Goal: Information Seeking & Learning: Learn about a topic

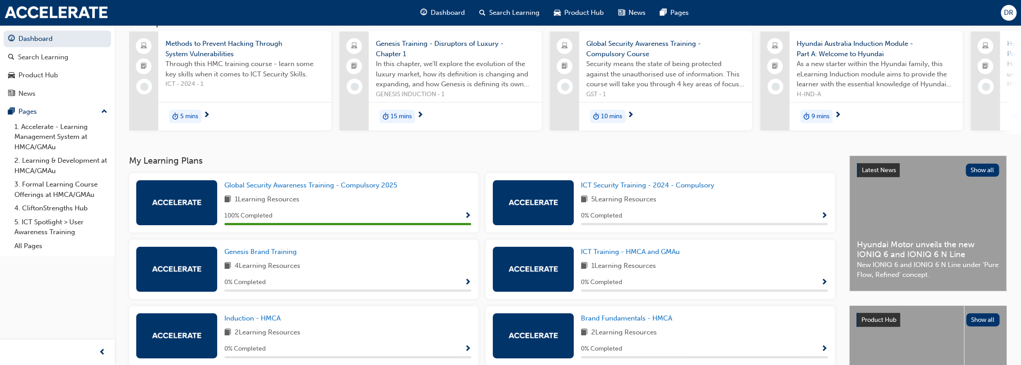
scroll to position [90, 0]
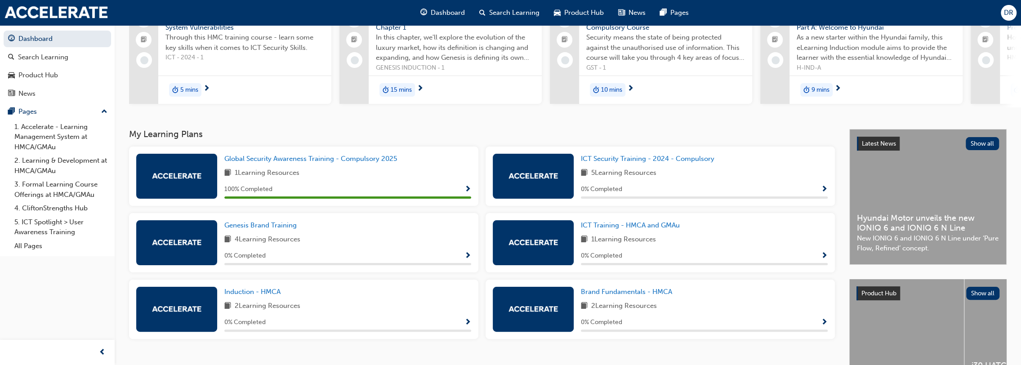
click at [556, 179] on img at bounding box center [533, 176] width 49 height 6
click at [825, 191] on span "Show Progress" at bounding box center [824, 190] width 7 height 8
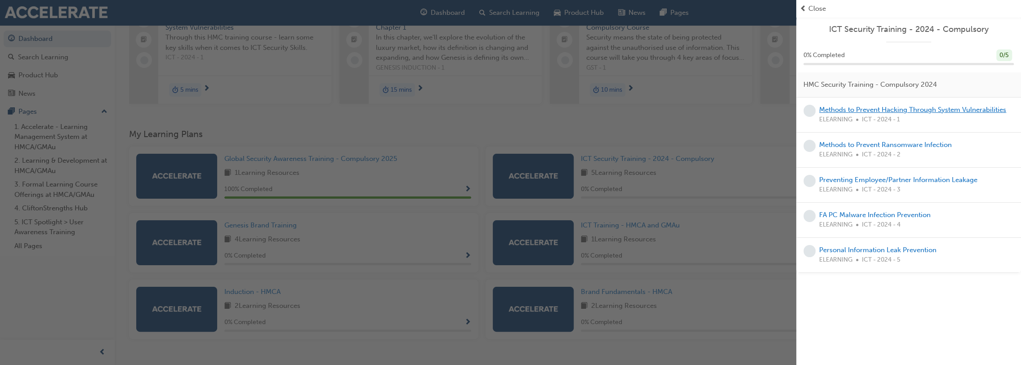
click at [854, 109] on link "Methods to Prevent Hacking Through System Vulnerabilities" at bounding box center [912, 110] width 187 height 8
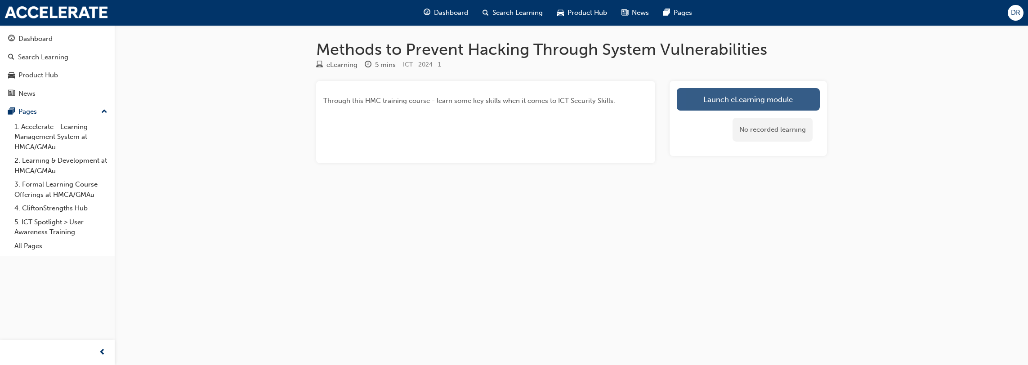
click at [745, 99] on link "Launch eLearning module" at bounding box center [748, 99] width 143 height 22
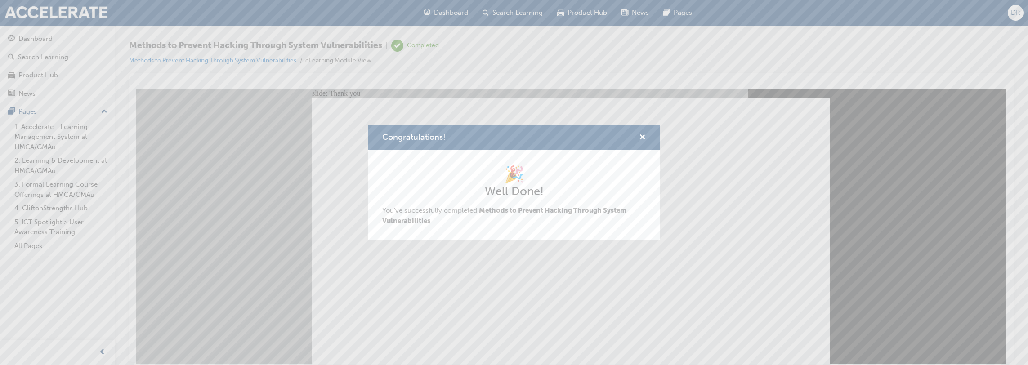
click at [566, 317] on div "Congratulations! 🎉 Well Done! You've successfully completed Methods to Prevent …" at bounding box center [514, 182] width 1028 height 365
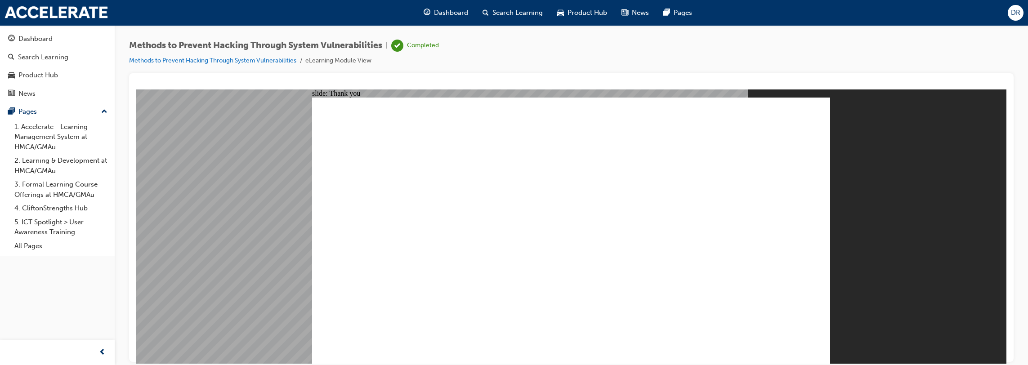
click at [42, 131] on link "1. Accelerate - Learning Management System at HMCA/GMAu" at bounding box center [61, 137] width 100 height 34
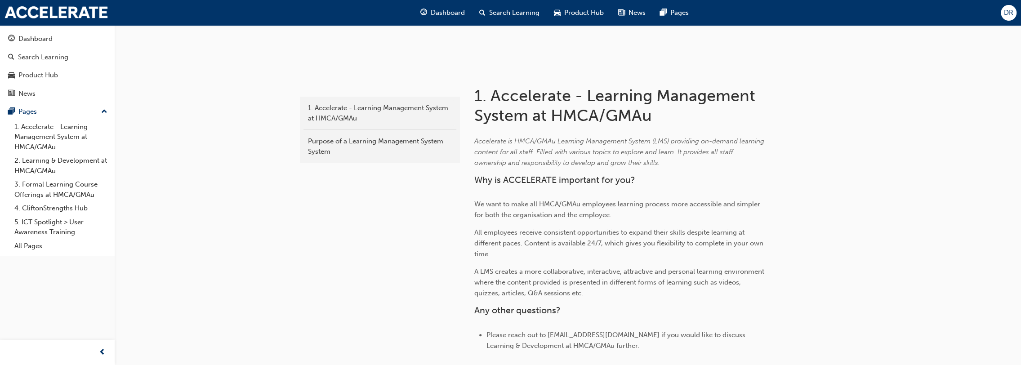
scroll to position [30, 0]
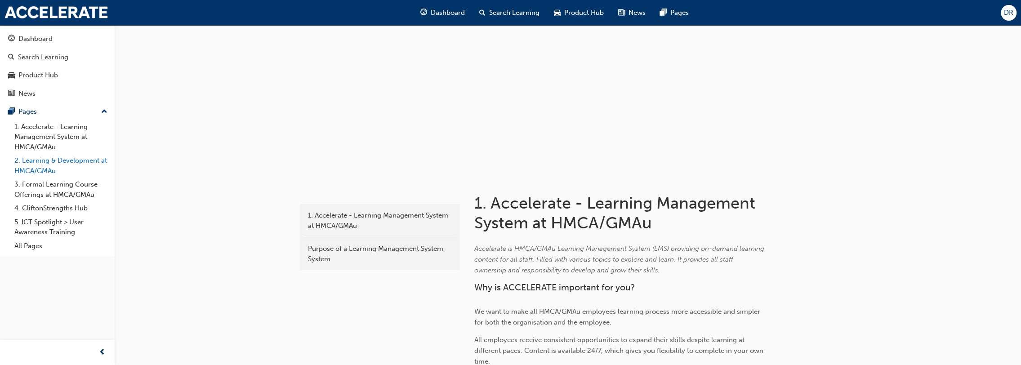
click at [47, 162] on link "2. Learning & Development at HMCA/GMAu" at bounding box center [61, 166] width 100 height 24
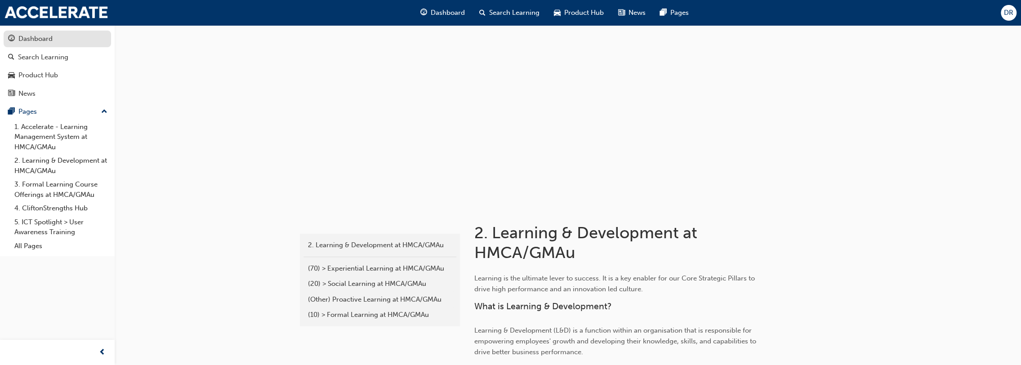
click at [40, 40] on div "Dashboard" at bounding box center [35, 39] width 34 height 10
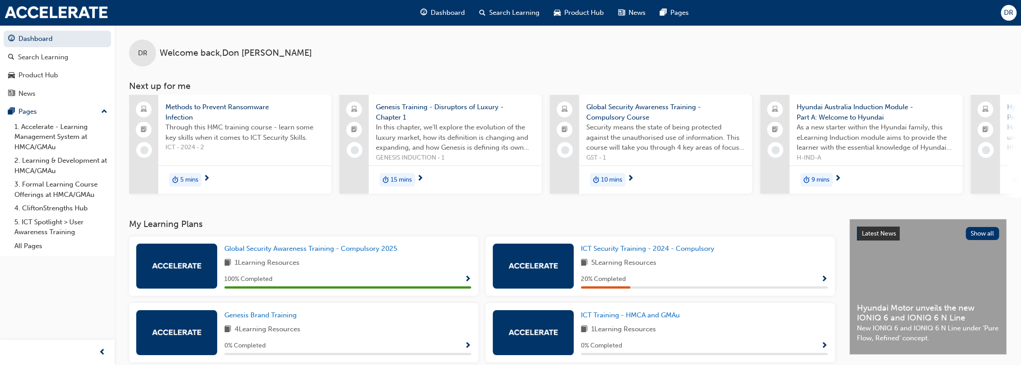
click at [824, 279] on span "Show Progress" at bounding box center [824, 280] width 7 height 8
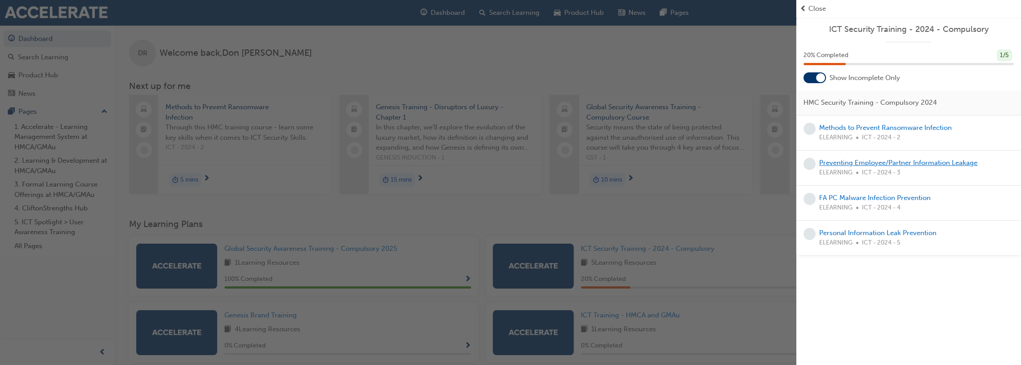
click at [862, 162] on link "Preventing Employee/Partner Information Leakage" at bounding box center [898, 163] width 158 height 8
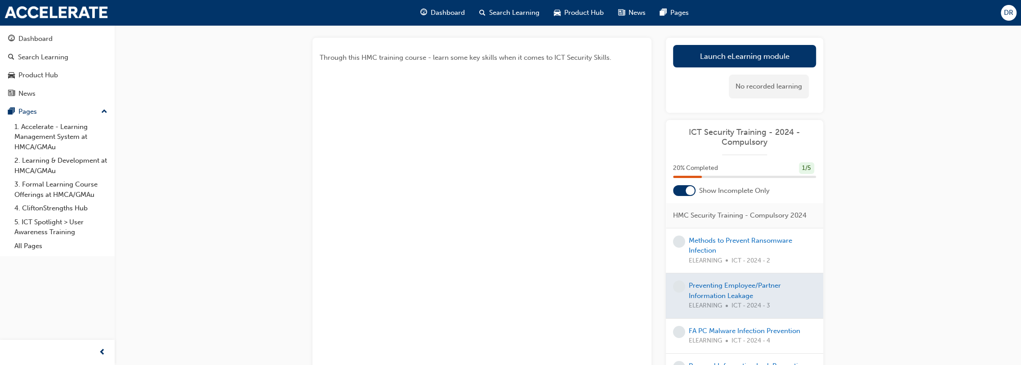
scroll to position [90, 0]
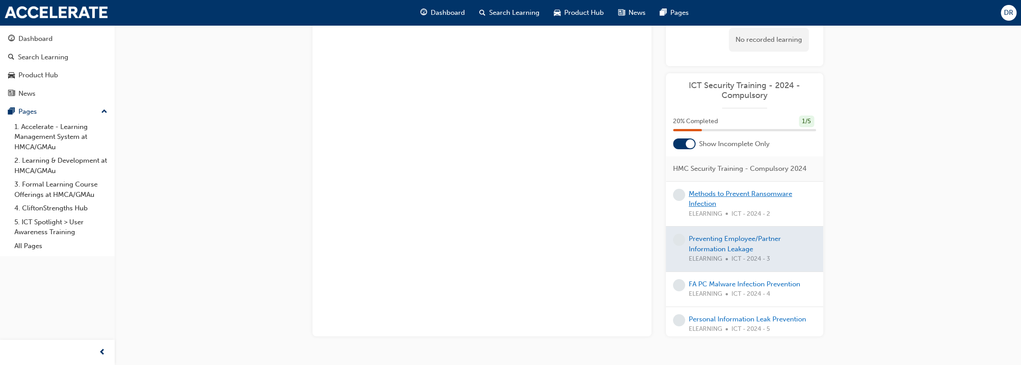
click at [706, 205] on link "Methods to Prevent Ransomware Infection" at bounding box center [740, 199] width 103 height 18
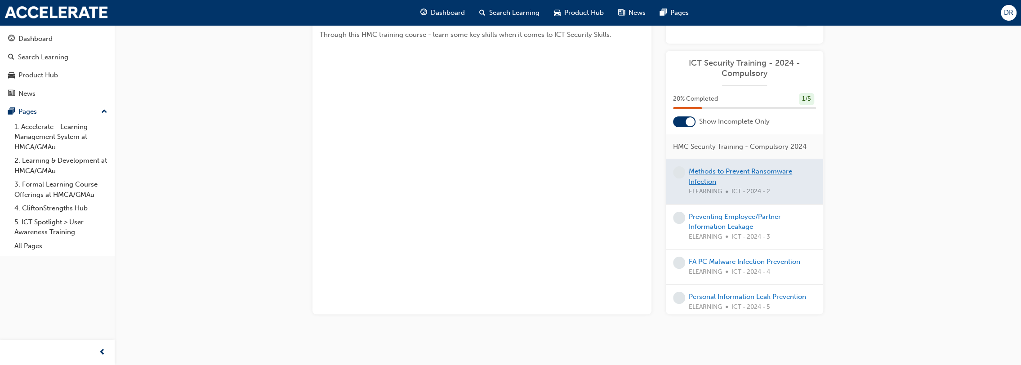
scroll to position [90, 0]
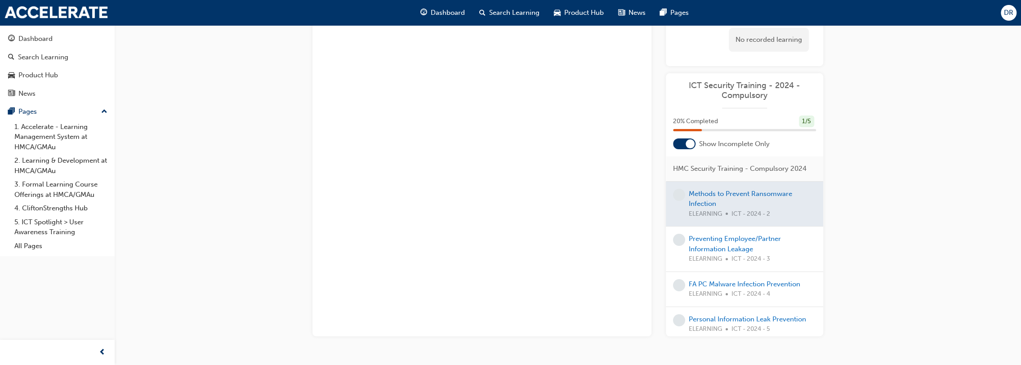
click at [702, 203] on div at bounding box center [744, 204] width 157 height 45
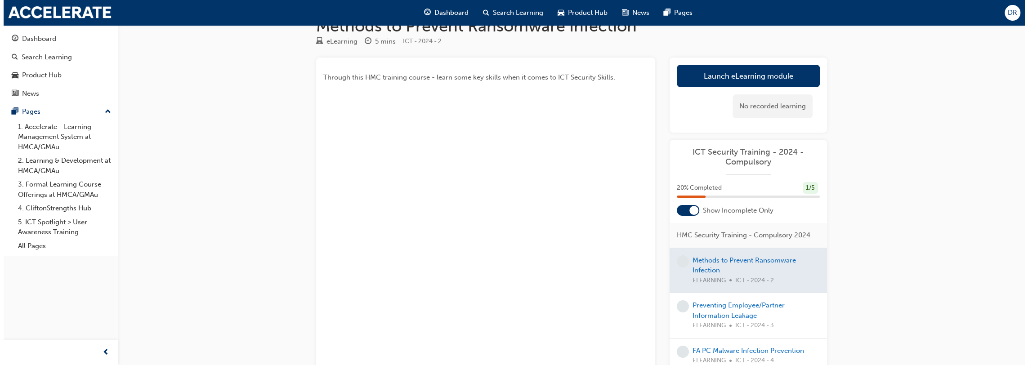
scroll to position [0, 0]
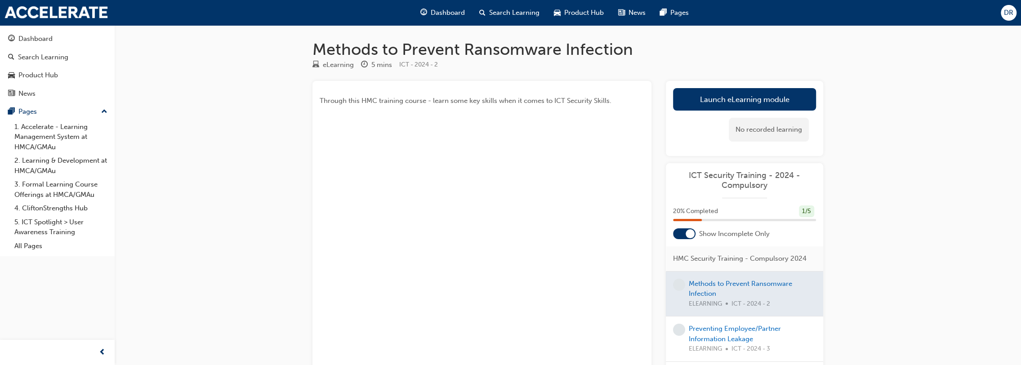
click at [707, 297] on div at bounding box center [744, 294] width 157 height 45
click at [703, 290] on div at bounding box center [744, 294] width 157 height 45
click at [762, 97] on link "Launch eLearning module" at bounding box center [744, 99] width 143 height 22
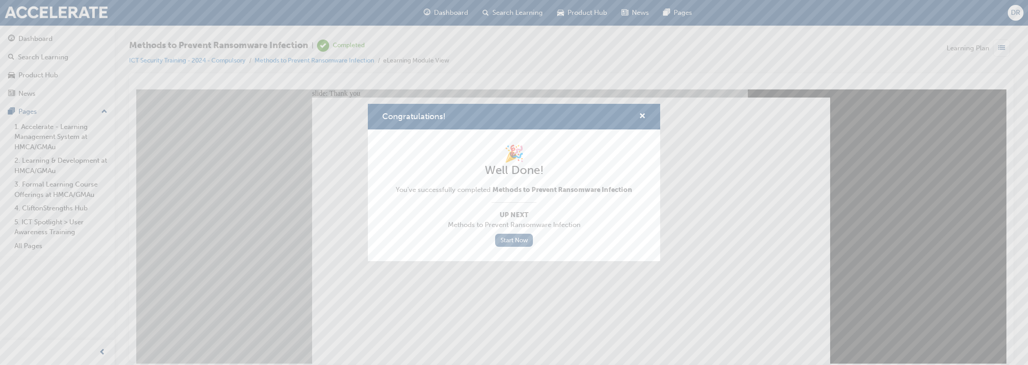
click at [523, 239] on link "Start Now" at bounding box center [514, 240] width 38 height 13
click at [510, 238] on link "Start Now" at bounding box center [514, 240] width 38 height 13
drag, startPoint x: 642, startPoint y: 116, endPoint x: 501, endPoint y: 39, distance: 160.5
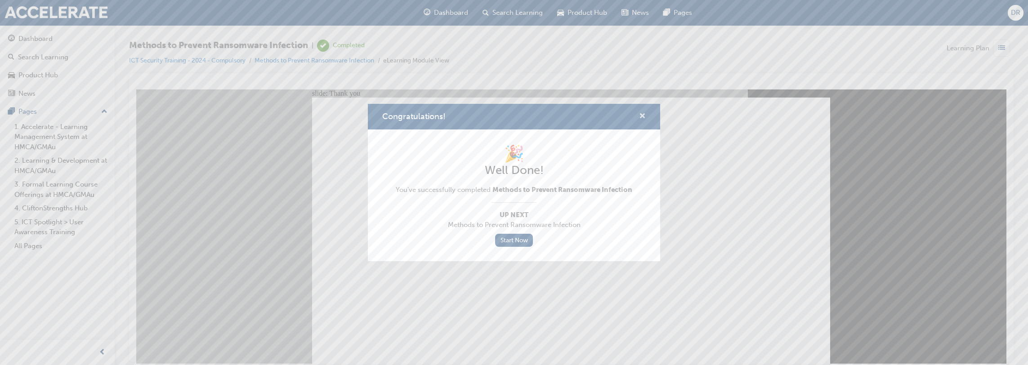
click at [642, 116] on span "cross-icon" at bounding box center [642, 117] width 7 height 8
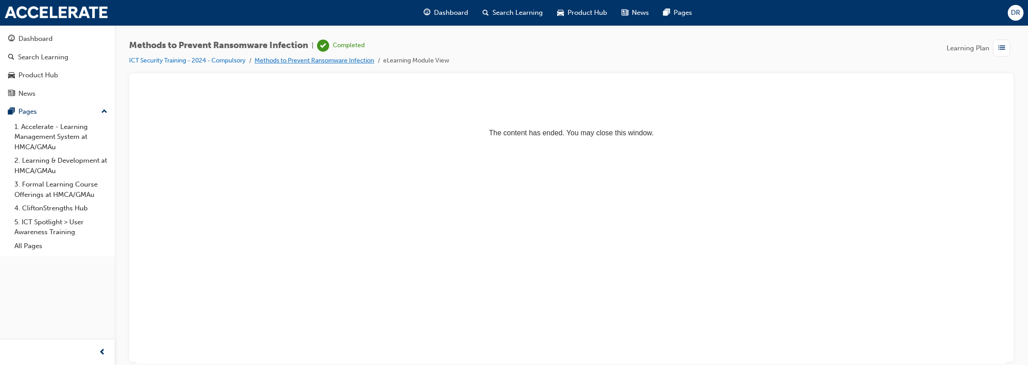
click at [342, 59] on link "Methods to Prevent Ransomware Infection" at bounding box center [314, 61] width 120 height 8
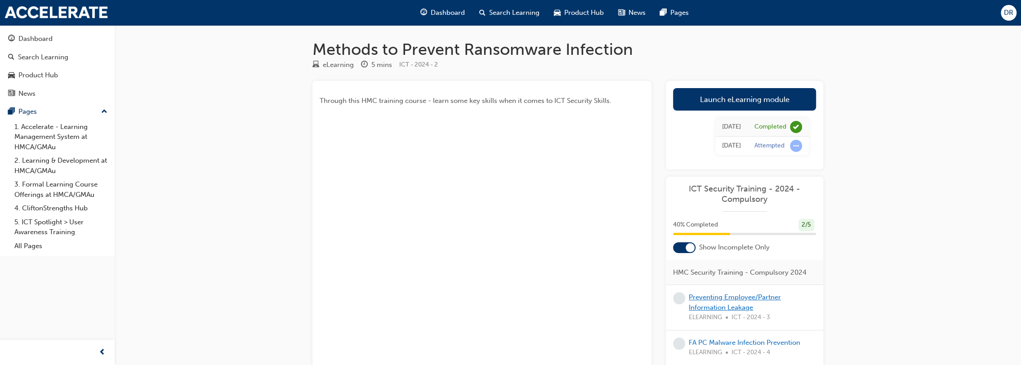
click at [736, 297] on link "Preventing Employee/Partner Information Leakage" at bounding box center [735, 302] width 92 height 18
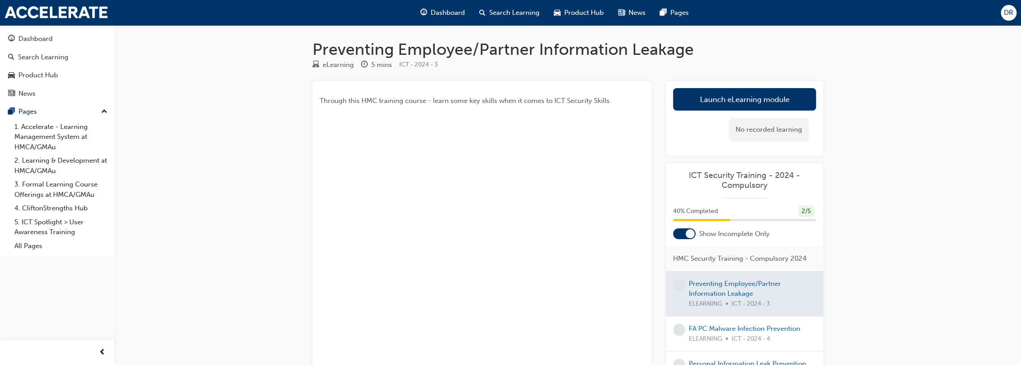
click at [723, 287] on div at bounding box center [744, 294] width 157 height 45
click at [710, 285] on div at bounding box center [744, 294] width 157 height 45
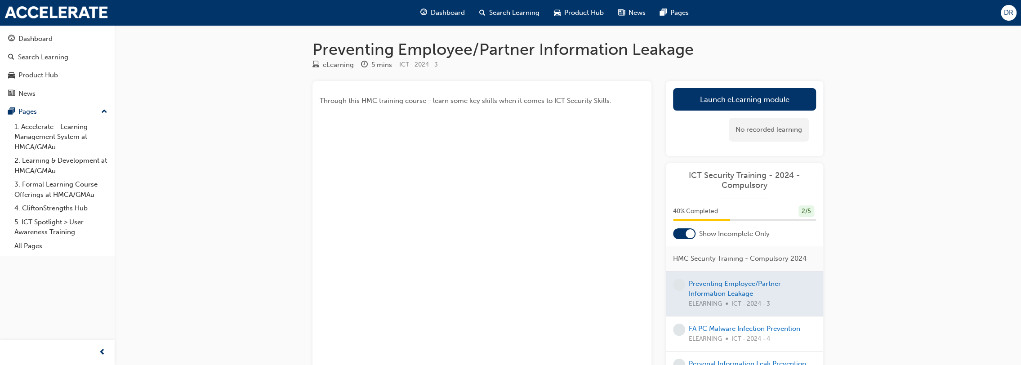
click at [710, 285] on div at bounding box center [744, 294] width 157 height 45
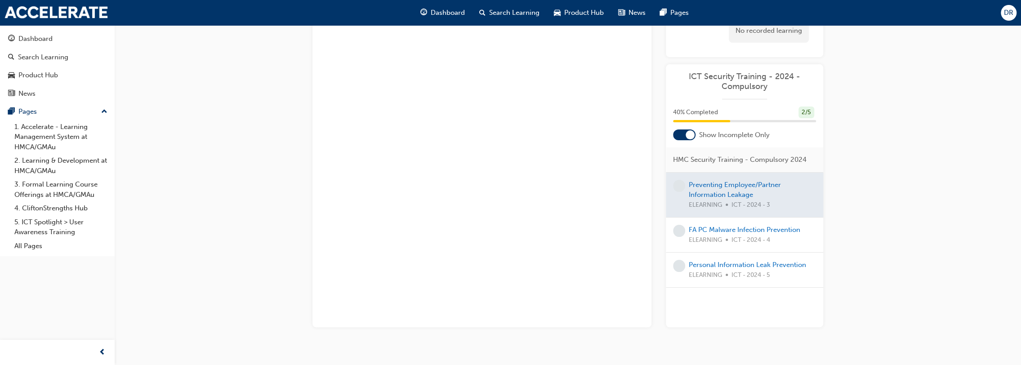
scroll to position [112, 0]
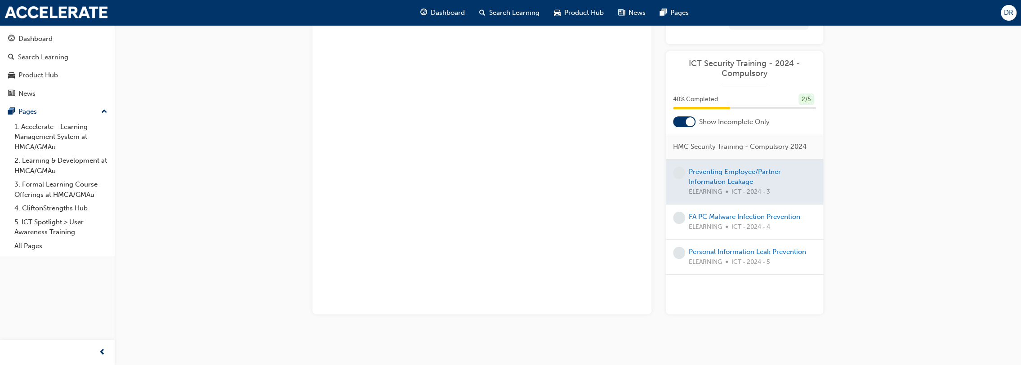
click at [732, 174] on div at bounding box center [744, 182] width 157 height 45
click at [49, 36] on div "Dashboard" at bounding box center [35, 39] width 34 height 10
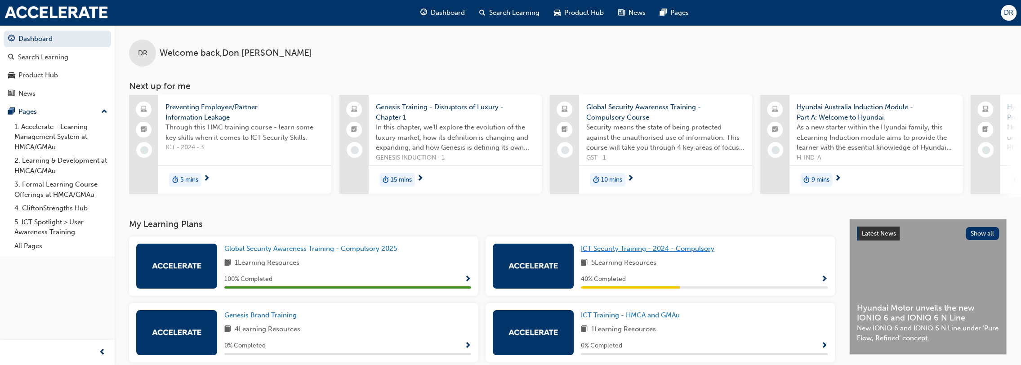
click at [621, 249] on span "ICT Security Training - 2024 - Compulsory" at bounding box center [648, 249] width 134 height 8
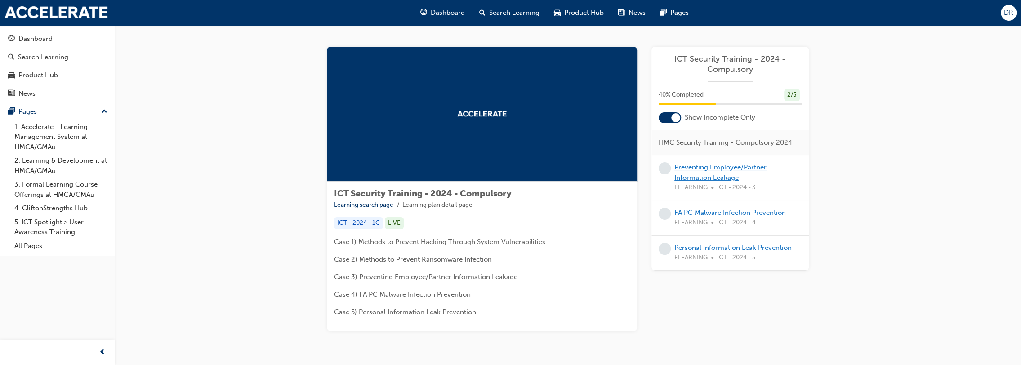
click at [675, 170] on link "Preventing Employee/Partner Information Leakage" at bounding box center [720, 172] width 92 height 18
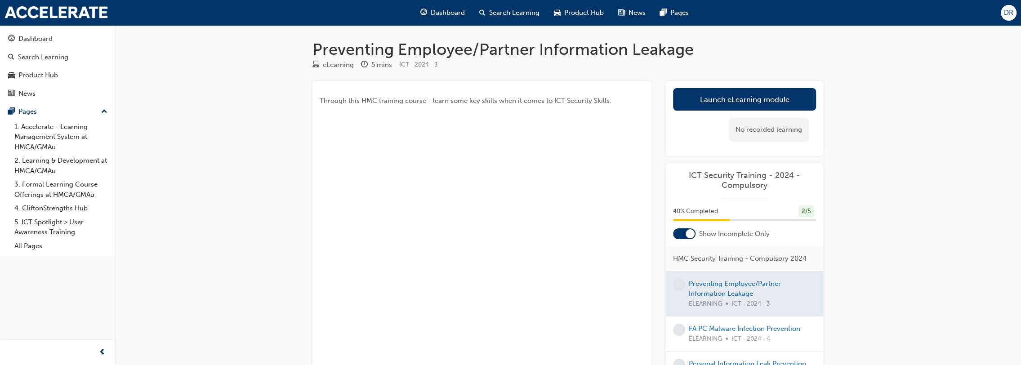
click at [748, 284] on div at bounding box center [744, 294] width 157 height 45
click at [754, 102] on link "Launch eLearning module" at bounding box center [744, 99] width 143 height 22
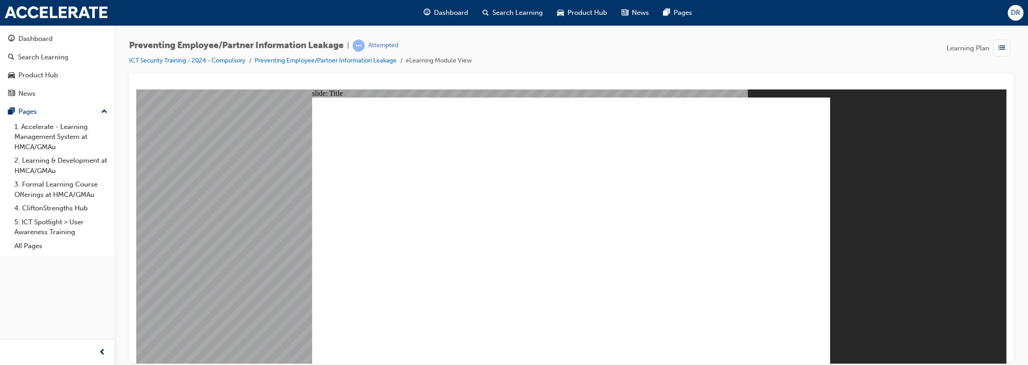
drag, startPoint x: 670, startPoint y: 344, endPoint x: 665, endPoint y: 346, distance: 5.1
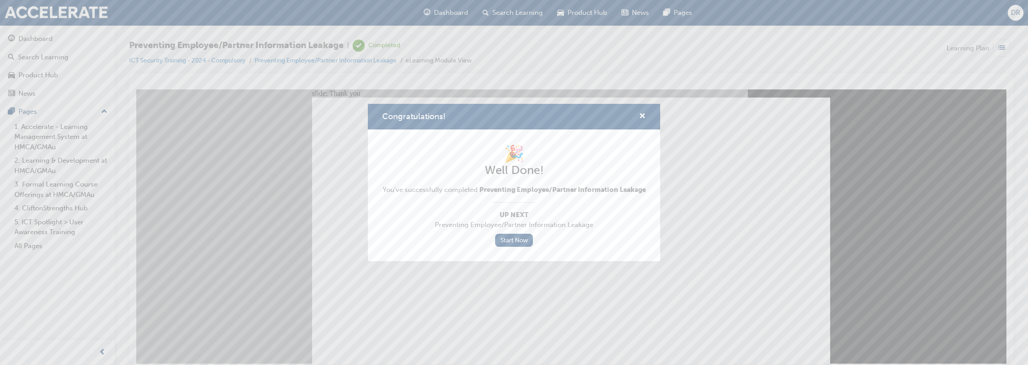
drag, startPoint x: 568, startPoint y: 316, endPoint x: 429, endPoint y: 228, distance: 164.3
click at [568, 316] on div "Congratulations! 🎉 Well Done! You've successfully completed Preventing Employee…" at bounding box center [514, 182] width 1028 height 365
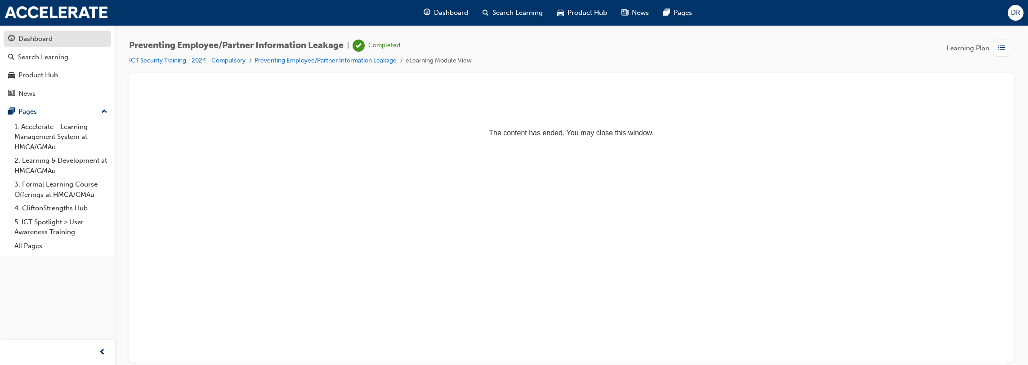
click at [41, 43] on div "Dashboard" at bounding box center [35, 39] width 34 height 10
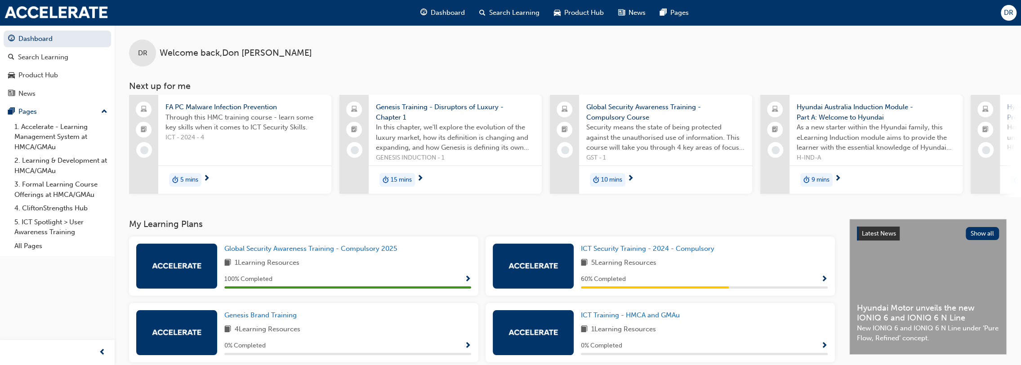
click at [823, 281] on span "Show Progress" at bounding box center [824, 280] width 7 height 8
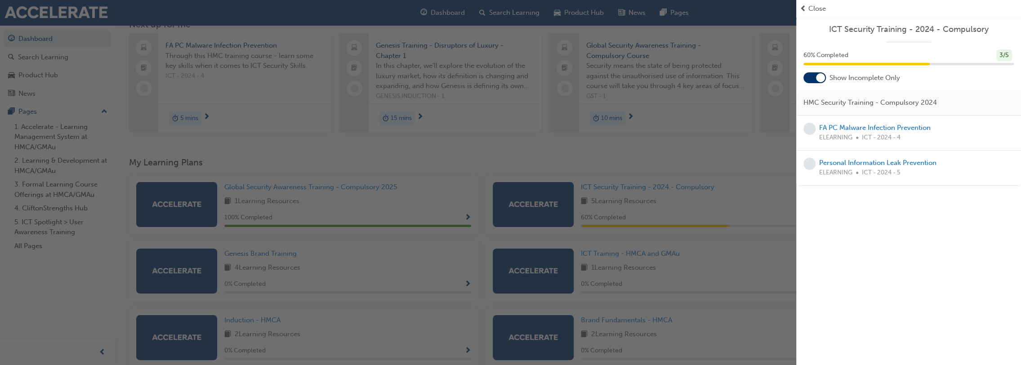
scroll to position [90, 0]
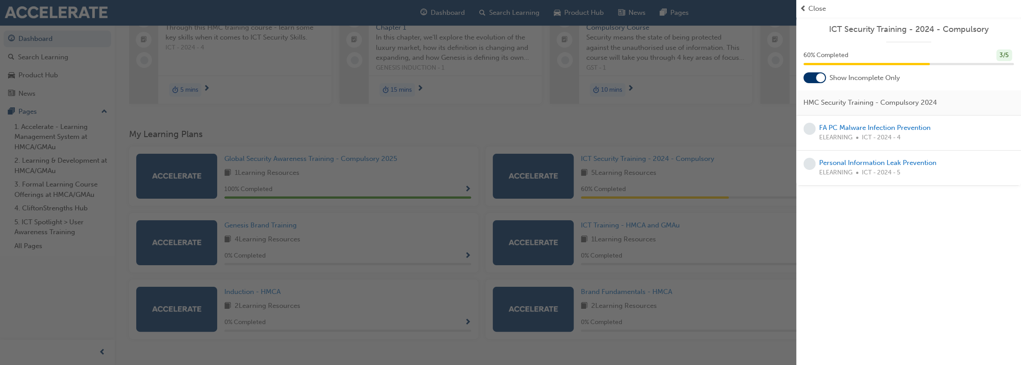
click at [542, 176] on div "button" at bounding box center [398, 182] width 796 height 365
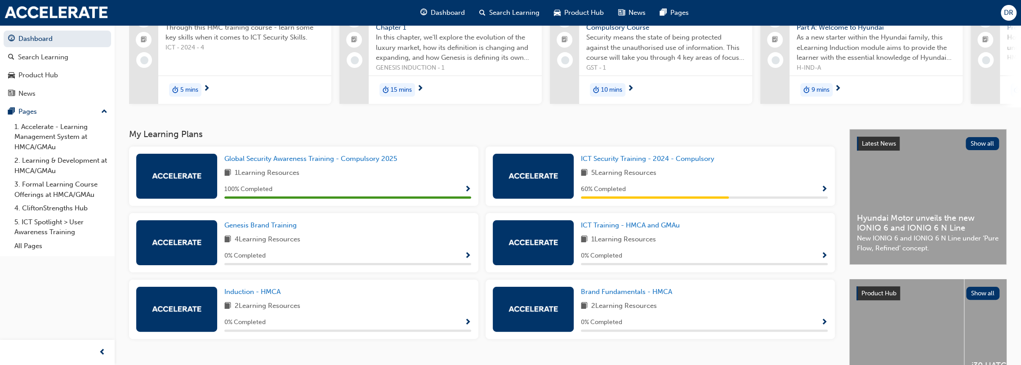
click at [823, 191] on span "Show Progress" at bounding box center [824, 190] width 7 height 8
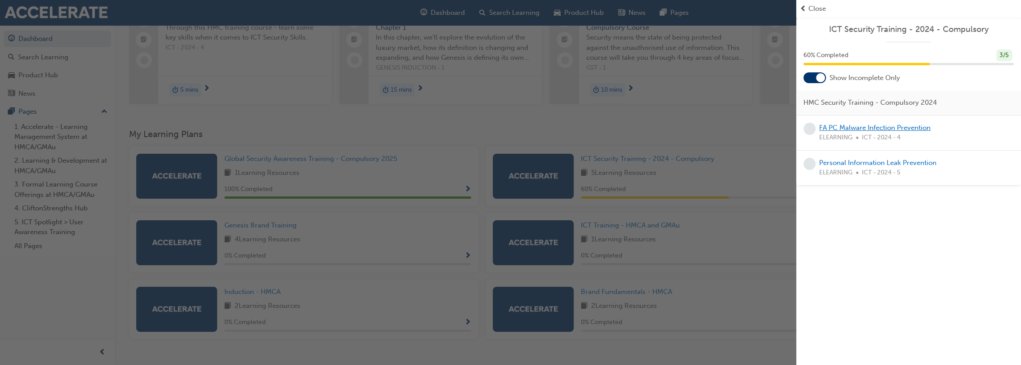
click at [844, 129] on link "FA PC Malware Infection Prevention" at bounding box center [875, 128] width 112 height 8
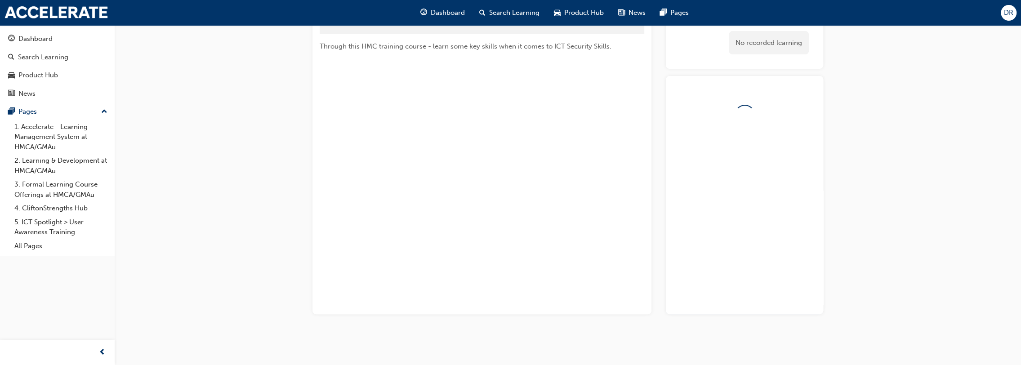
scroll to position [90, 0]
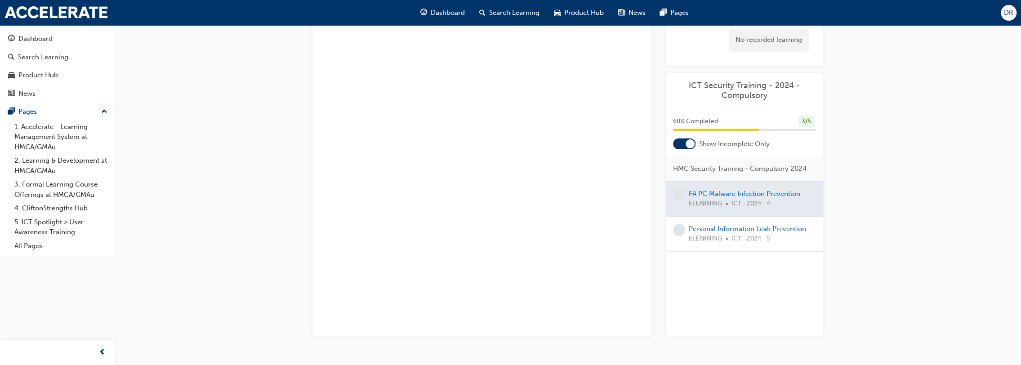
click at [724, 192] on div at bounding box center [744, 199] width 157 height 35
click at [723, 228] on link "Personal Information Leak Prevention" at bounding box center [747, 229] width 117 height 8
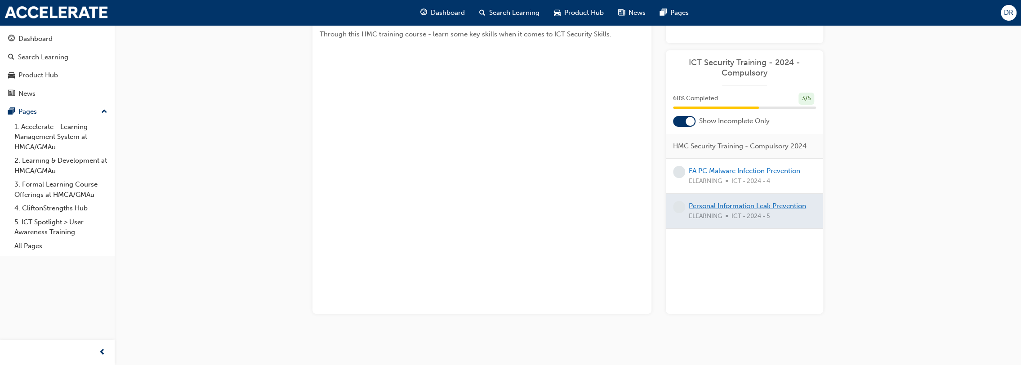
scroll to position [90, 0]
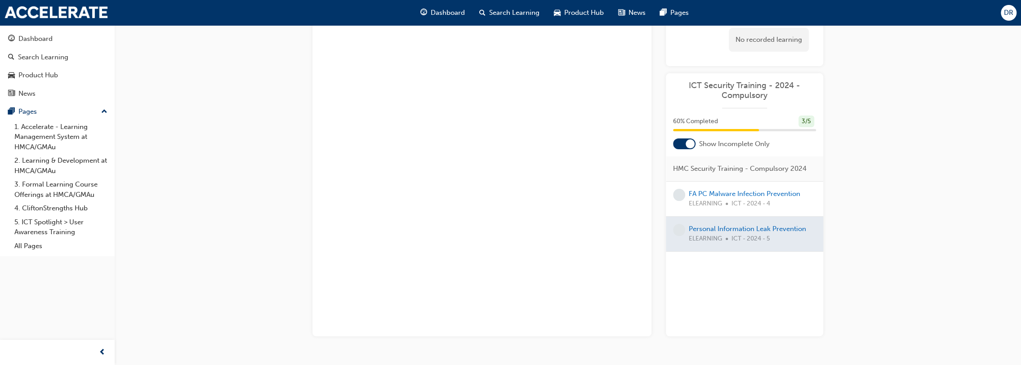
click at [678, 192] on span "learningRecordVerb_NONE-icon" at bounding box center [679, 195] width 12 height 12
click at [695, 191] on link "FA PC Malware Infection Prevention" at bounding box center [745, 194] width 112 height 8
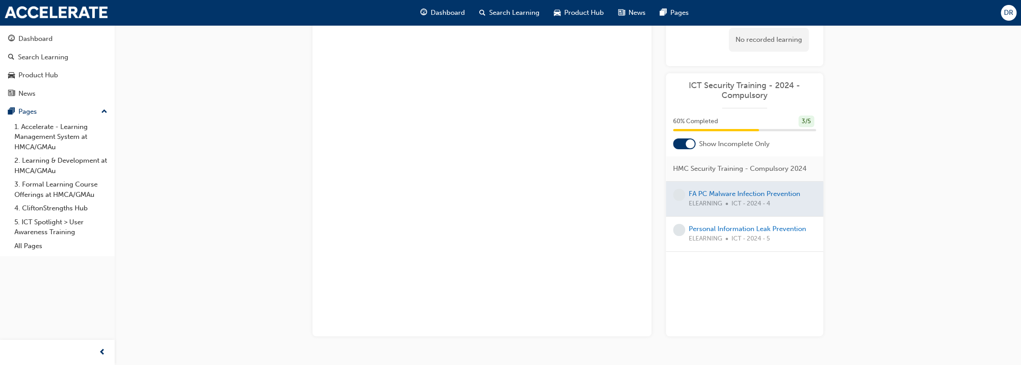
click at [674, 192] on span "learningRecordVerb_NONE-icon" at bounding box center [679, 195] width 12 height 12
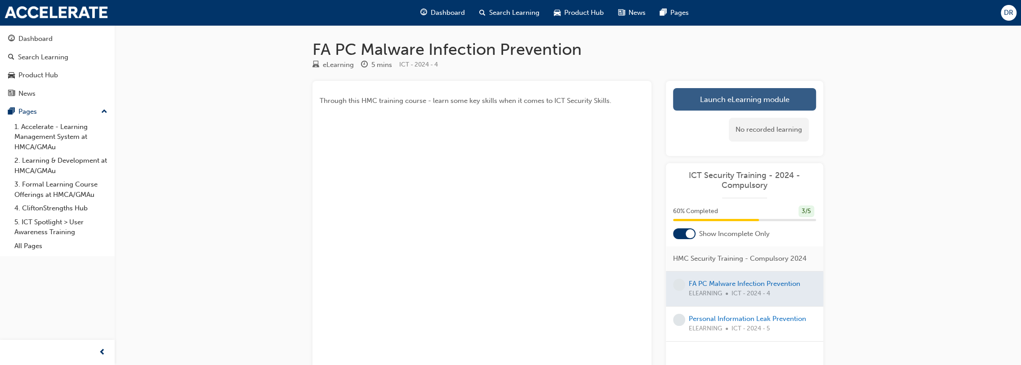
click at [727, 100] on link "Launch eLearning module" at bounding box center [744, 99] width 143 height 22
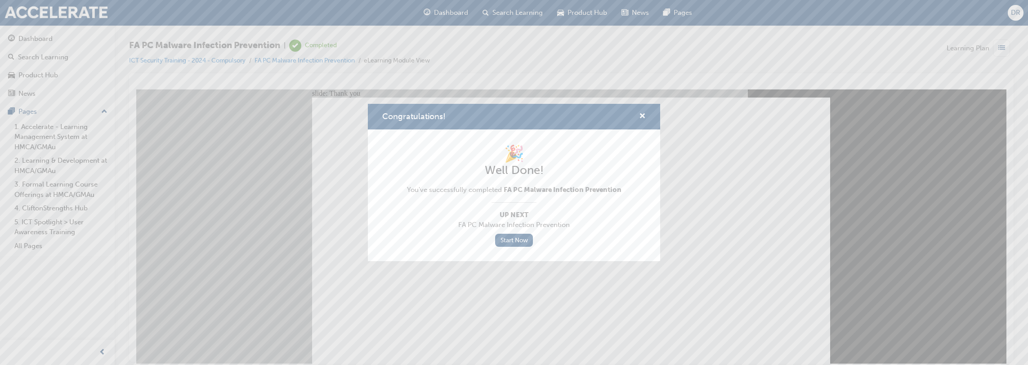
click at [562, 314] on div "Congratulations! 🎉 Well Done! You've successfully completed FA PC Malware Infec…" at bounding box center [514, 182] width 1028 height 365
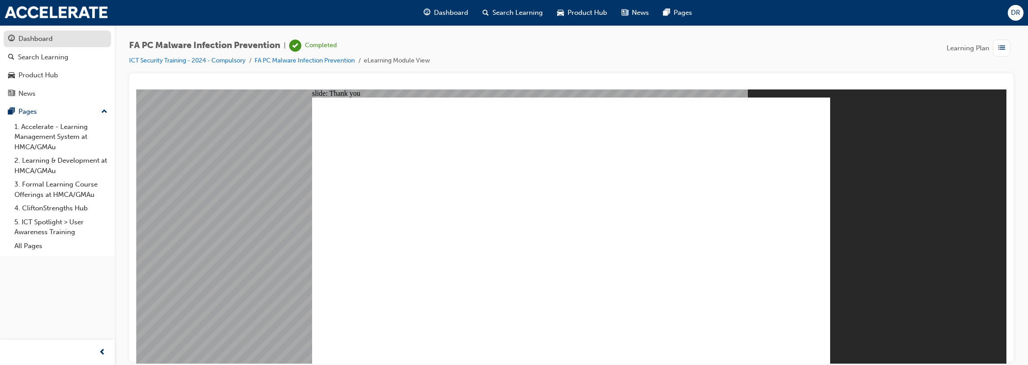
click at [56, 42] on div "Dashboard" at bounding box center [57, 38] width 98 height 11
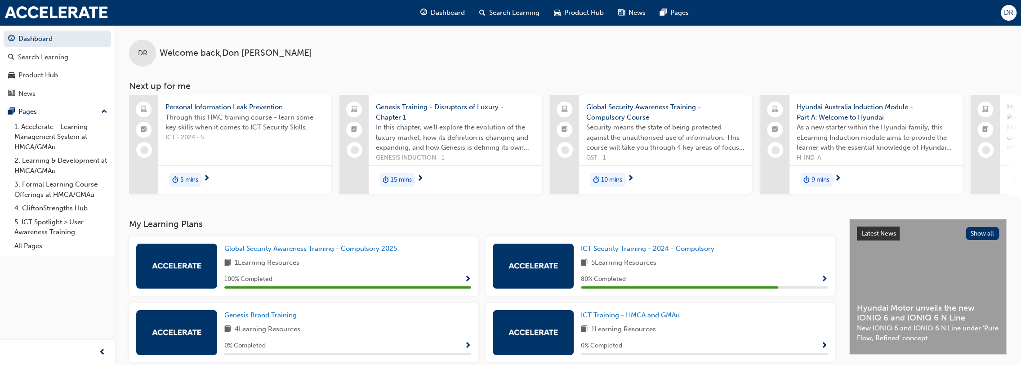
click at [825, 280] on span "Show Progress" at bounding box center [824, 280] width 7 height 8
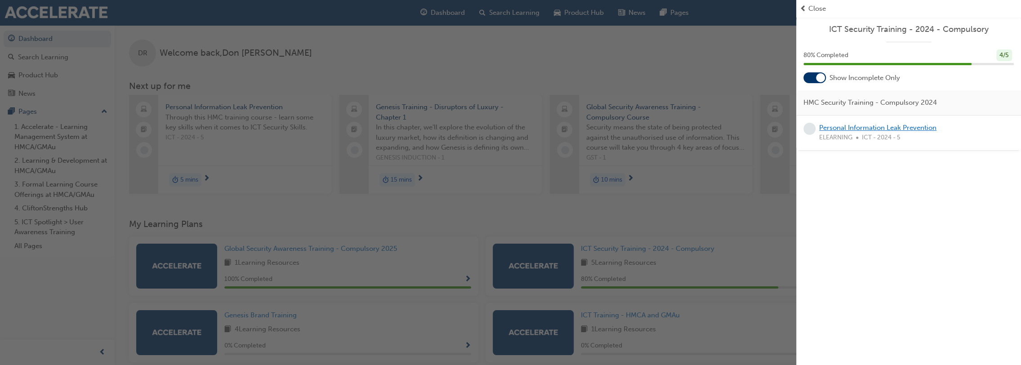
click at [853, 125] on link "Personal Information Leak Prevention" at bounding box center [877, 128] width 117 height 8
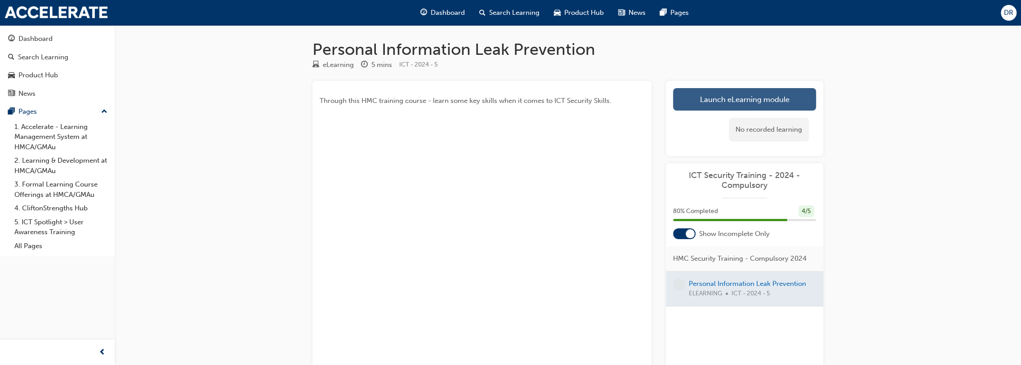
click at [773, 100] on link "Launch eLearning module" at bounding box center [744, 99] width 143 height 22
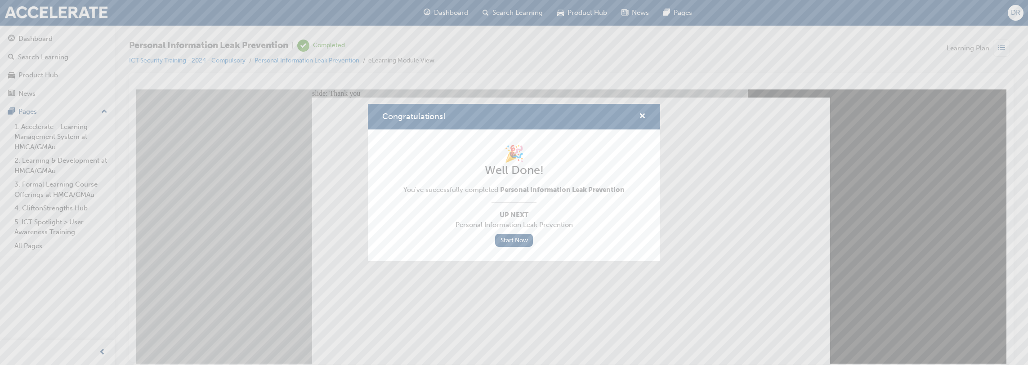
click at [572, 317] on div "Congratulations! 🎉 Well Done! You've successfully completed Personal Informatio…" at bounding box center [514, 182] width 1028 height 365
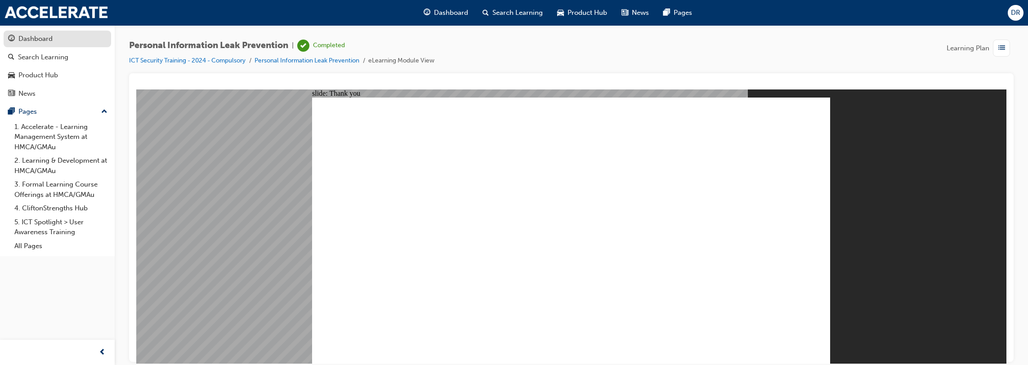
click at [43, 38] on div "Dashboard" at bounding box center [35, 39] width 34 height 10
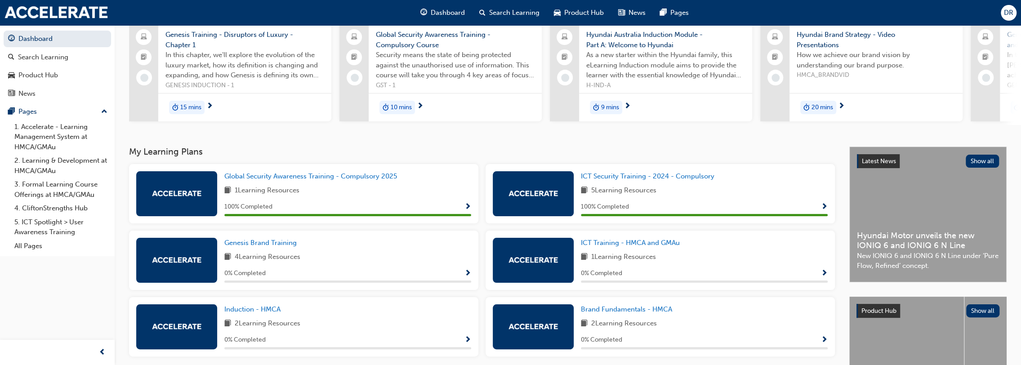
scroll to position [135, 0]
